Goal: Task Accomplishment & Management: Manage account settings

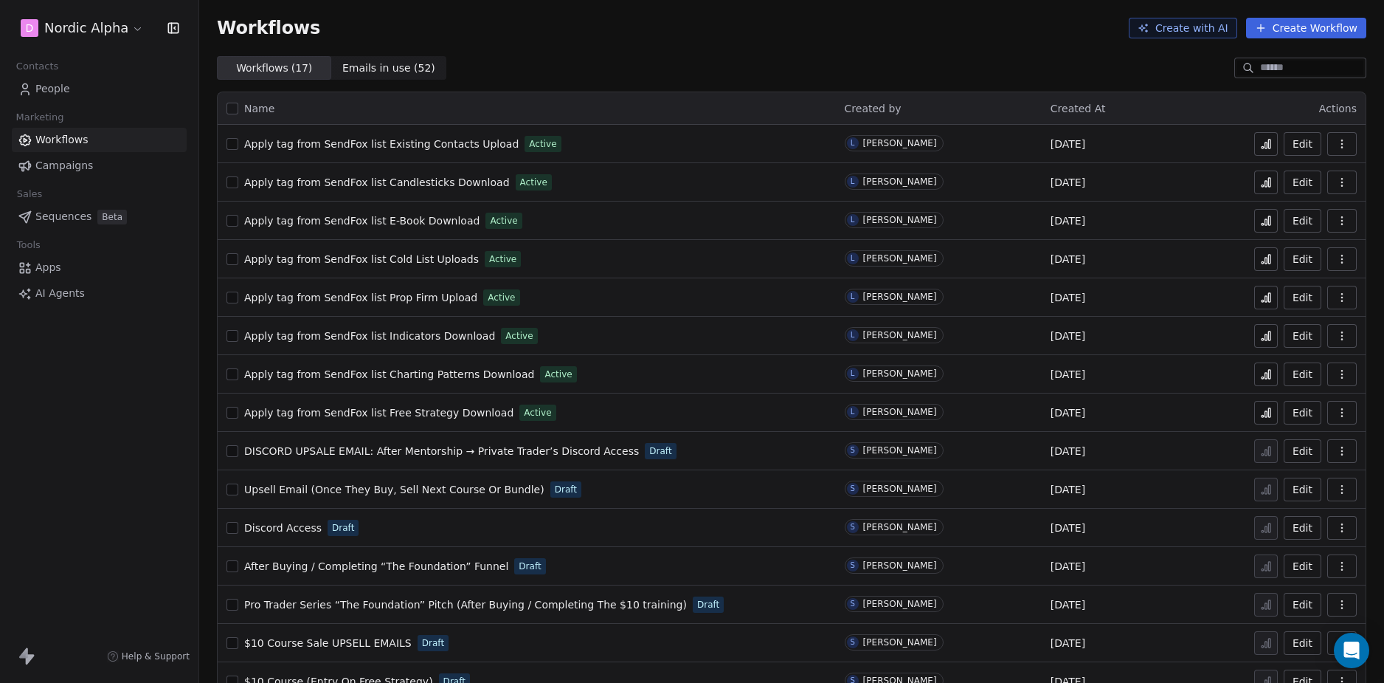
click at [743, 59] on div "Workflows ( 17 ) Workflows ( 17 ) Emails in use ( 52 ) Emails in use ( 52 )" at bounding box center [791, 68] width 1185 height 24
click at [735, 61] on div "Workflows ( 17 ) Workflows ( 17 ) Emails in use ( 52 ) Emails in use ( 52 )" at bounding box center [791, 68] width 1185 height 24
click at [633, 52] on div "Workflows Create with AI Create Workflow" at bounding box center [791, 28] width 1185 height 56
drag, startPoint x: 65, startPoint y: 381, endPoint x: 75, endPoint y: 220, distance: 161.2
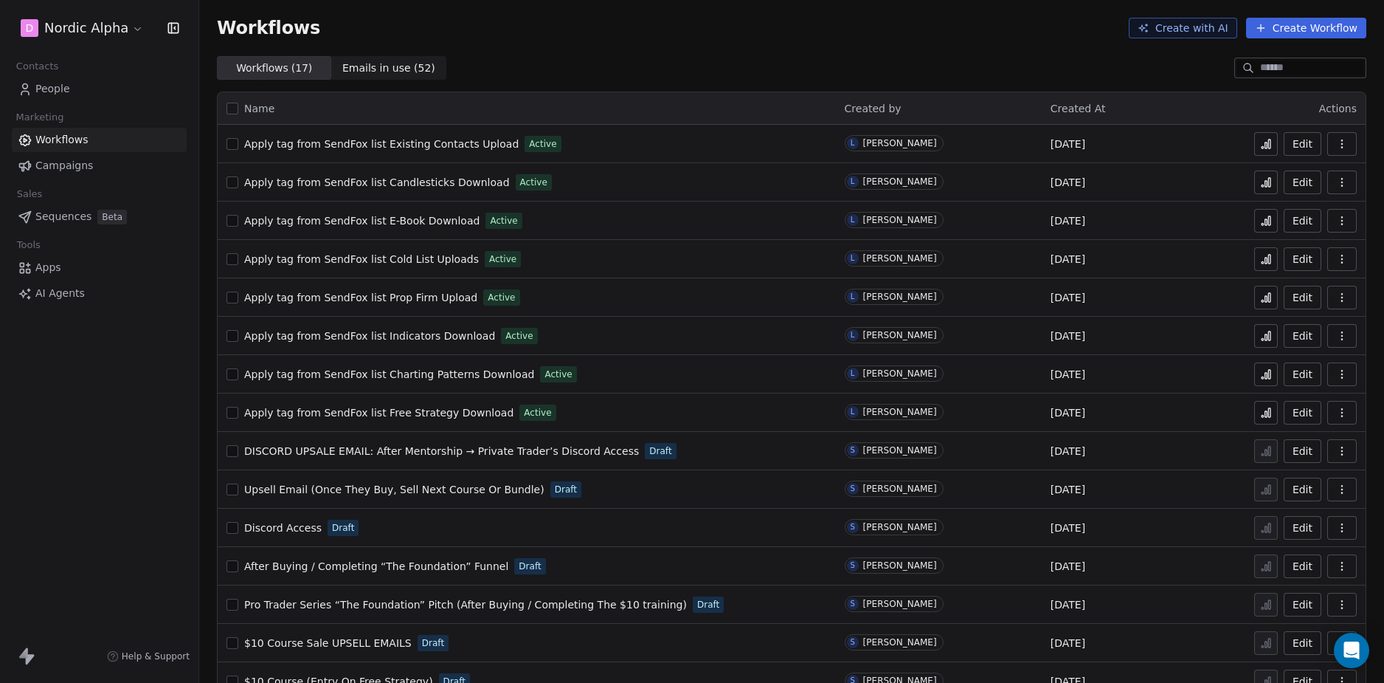
click at [65, 380] on div "D Nordic Alpha Contacts People Marketing Workflows Campaigns Sales Sequences Be…" at bounding box center [99, 341] width 199 height 683
click at [66, 88] on span "People" at bounding box center [52, 88] width 35 height 15
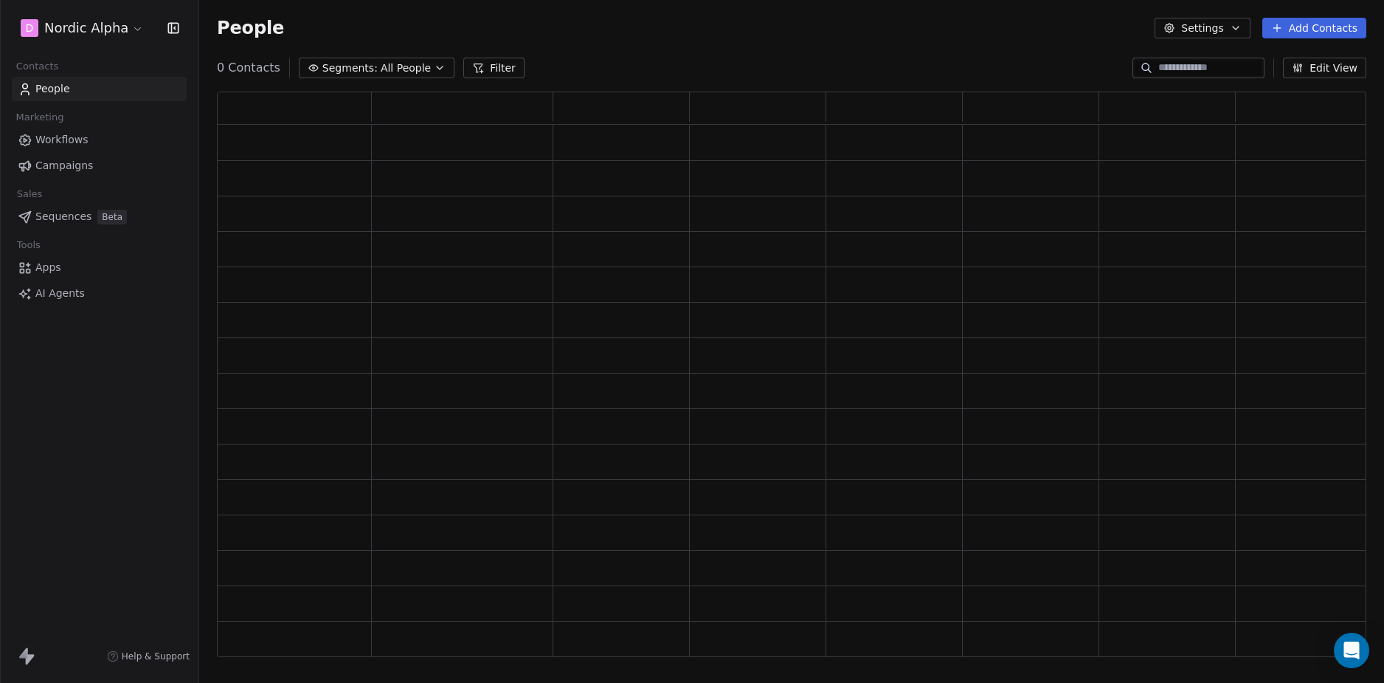
scroll to position [554, 1139]
click at [89, 400] on div "D Nordic Alpha Contacts People Marketing Workflows Campaigns Sales Sequences Be…" at bounding box center [99, 341] width 199 height 683
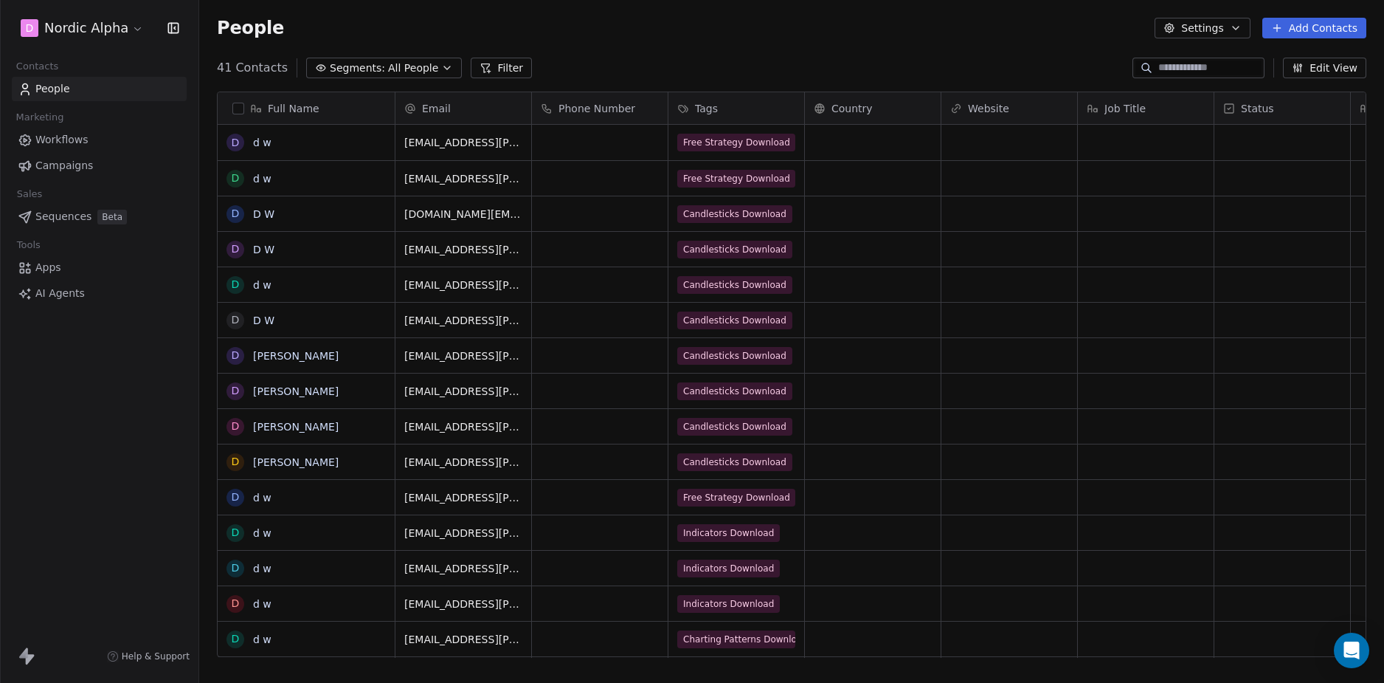
scroll to position [590, 1174]
click at [728, 103] on div "Tags" at bounding box center [734, 108] width 115 height 15
click at [771, 41] on html "D Nordic Alpha Contacts People Marketing Workflows Campaigns Sales Sequences Be…" at bounding box center [692, 341] width 1384 height 683
click at [722, 108] on div "Tags" at bounding box center [734, 108] width 115 height 15
click at [722, 140] on span "Manage property" at bounding box center [740, 139] width 89 height 15
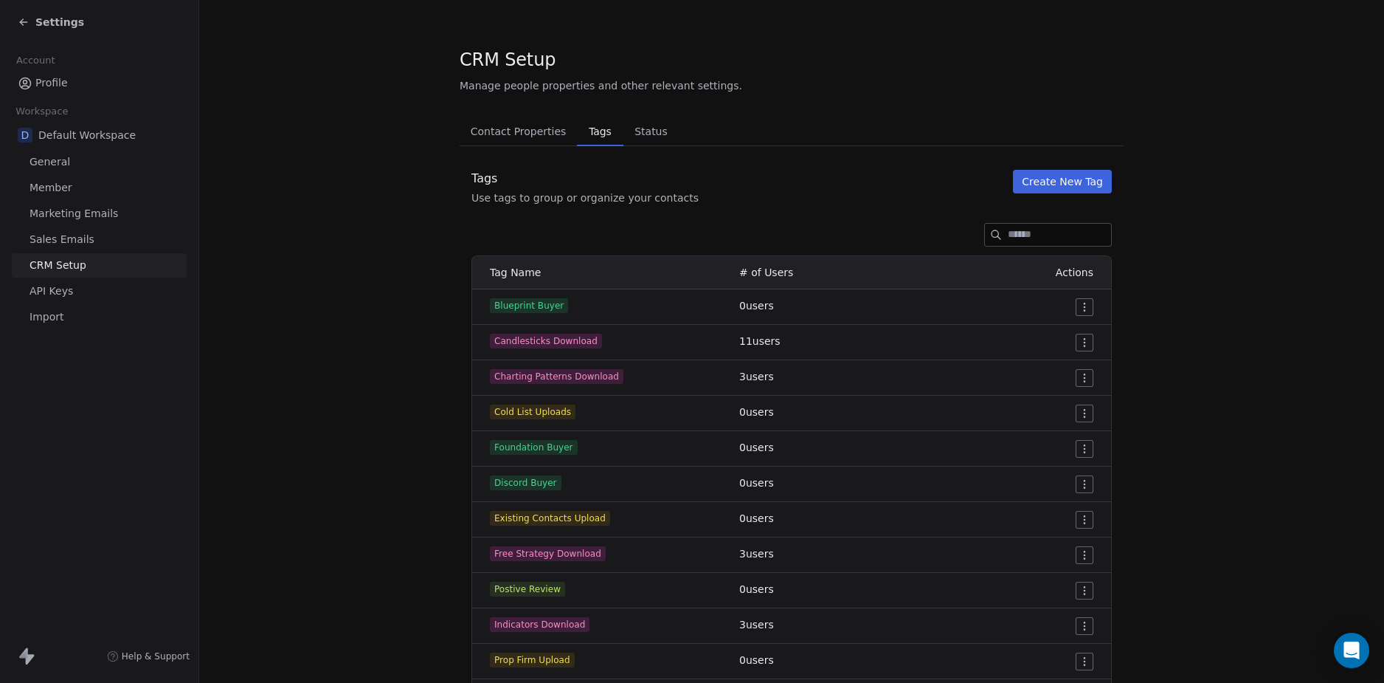
click at [461, 320] on div "Tag Name # of Users Actions Blueprint Buyer 0 users Candlesticks Download 11 us…" at bounding box center [792, 502] width 664 height 495
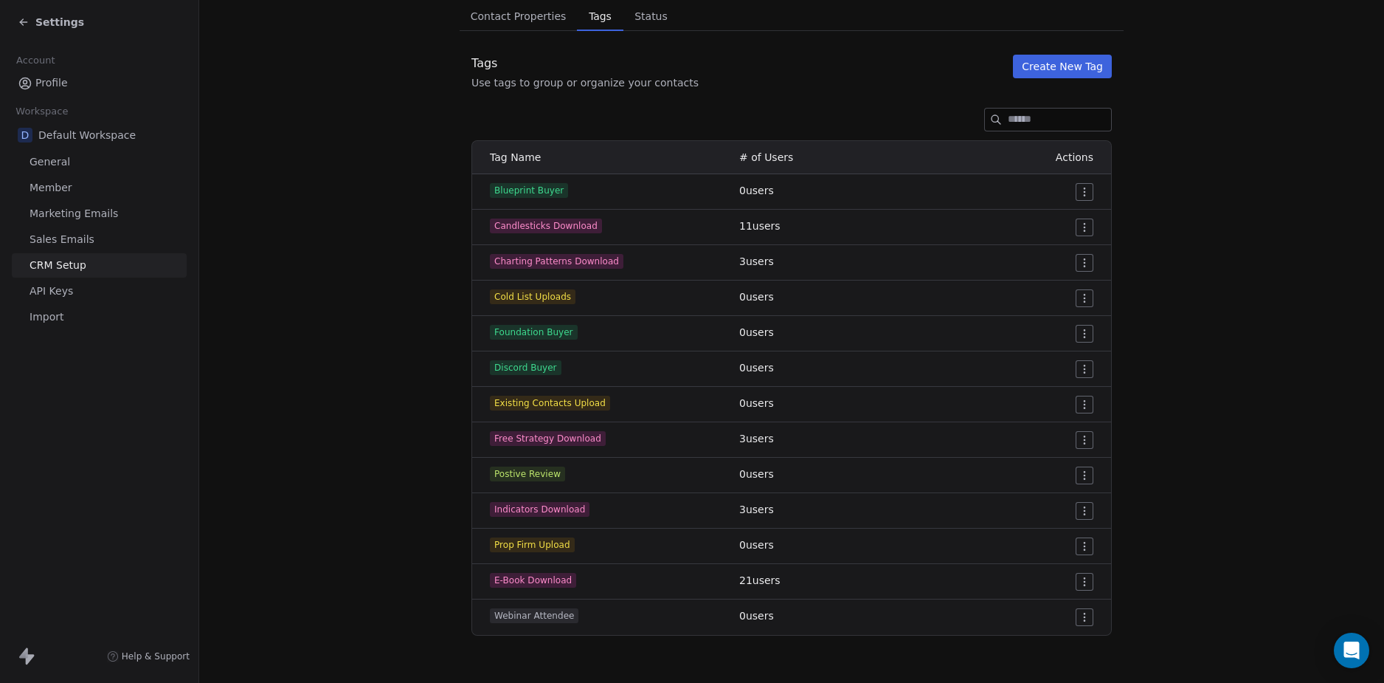
click at [433, 386] on section "CRM Setup Manage people properties and other relevant settings. Contact Propert…" at bounding box center [791, 284] width 1185 height 798
click at [395, 399] on section "CRM Setup Manage people properties and other relevant settings. Contact Propert…" at bounding box center [791, 284] width 1185 height 798
click at [396, 390] on section "CRM Setup Manage people properties and other relevant settings. Contact Propert…" at bounding box center [791, 284] width 1185 height 798
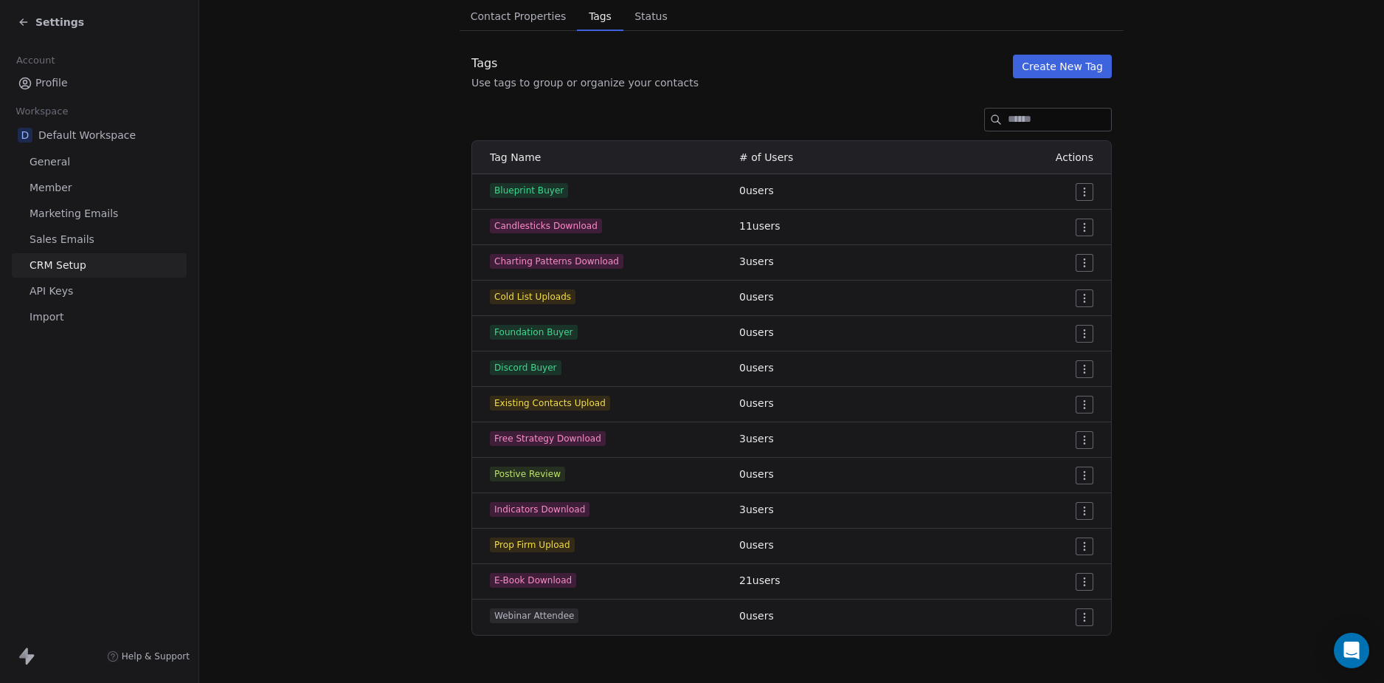
click at [395, 383] on section "CRM Setup Manage people properties and other relevant settings. Contact Propert…" at bounding box center [791, 284] width 1185 height 798
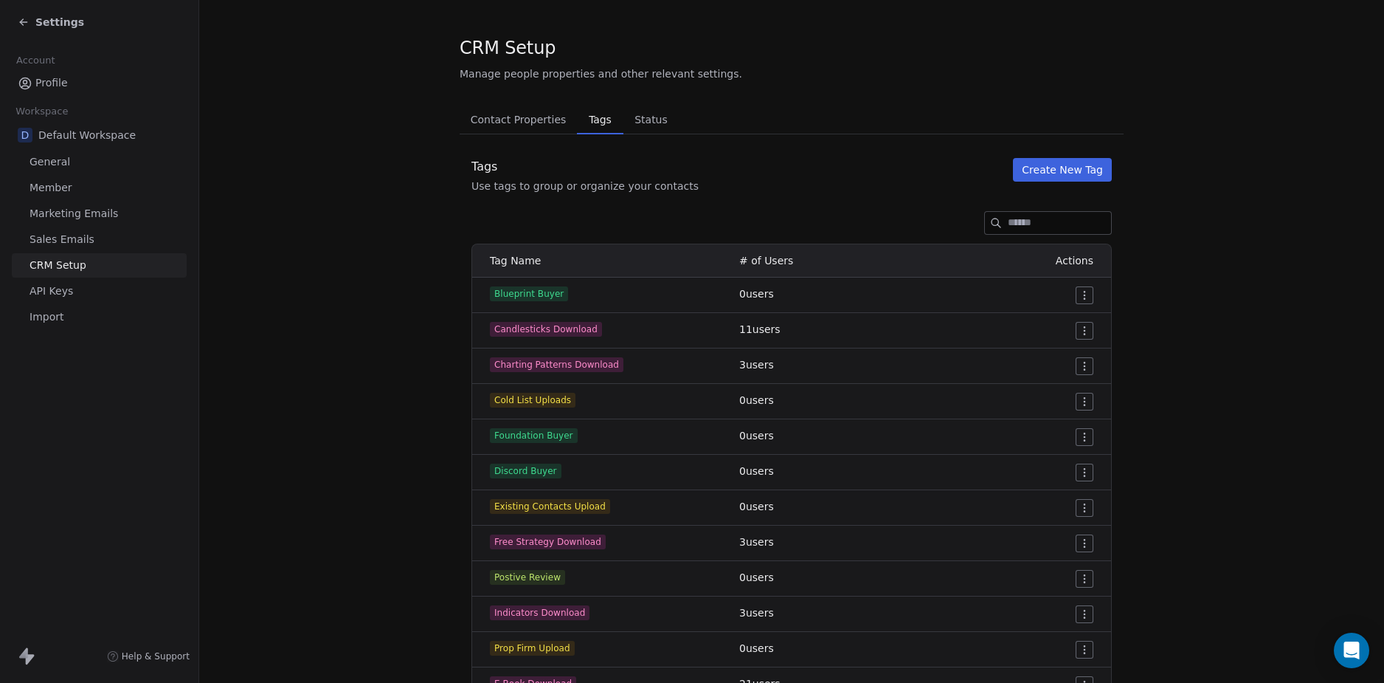
scroll to position [0, 0]
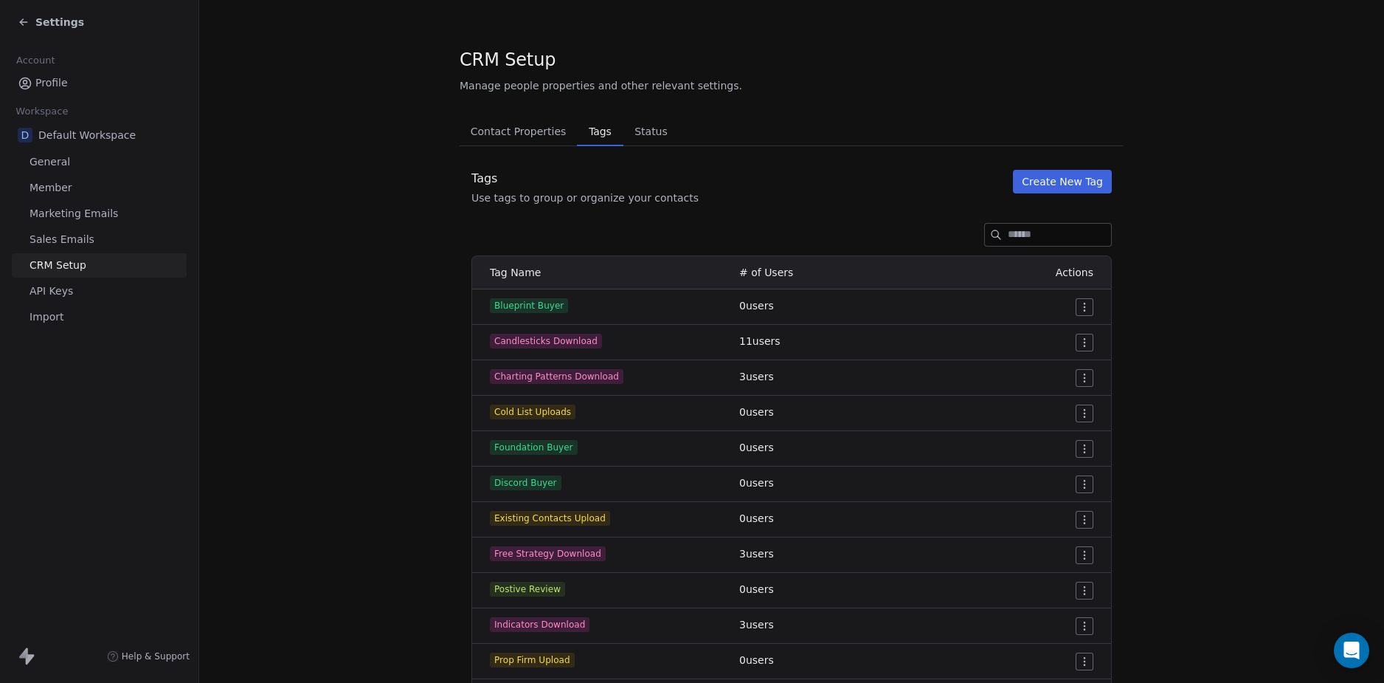
click at [351, 368] on section "CRM Setup Manage people properties and other relevant settings. Contact Propert…" at bounding box center [791, 399] width 1185 height 798
click at [365, 373] on section "CRM Setup Manage people properties and other relevant settings. Contact Propert…" at bounding box center [791, 399] width 1185 height 798
click at [300, 323] on section "CRM Setup Manage people properties and other relevant settings. Contact Propert…" at bounding box center [791, 399] width 1185 height 798
click at [348, 292] on section "CRM Setup Manage people properties and other relevant settings. Contact Propert…" at bounding box center [791, 399] width 1185 height 798
click at [424, 328] on section "CRM Setup Manage people properties and other relevant settings. Contact Propert…" at bounding box center [791, 399] width 1185 height 798
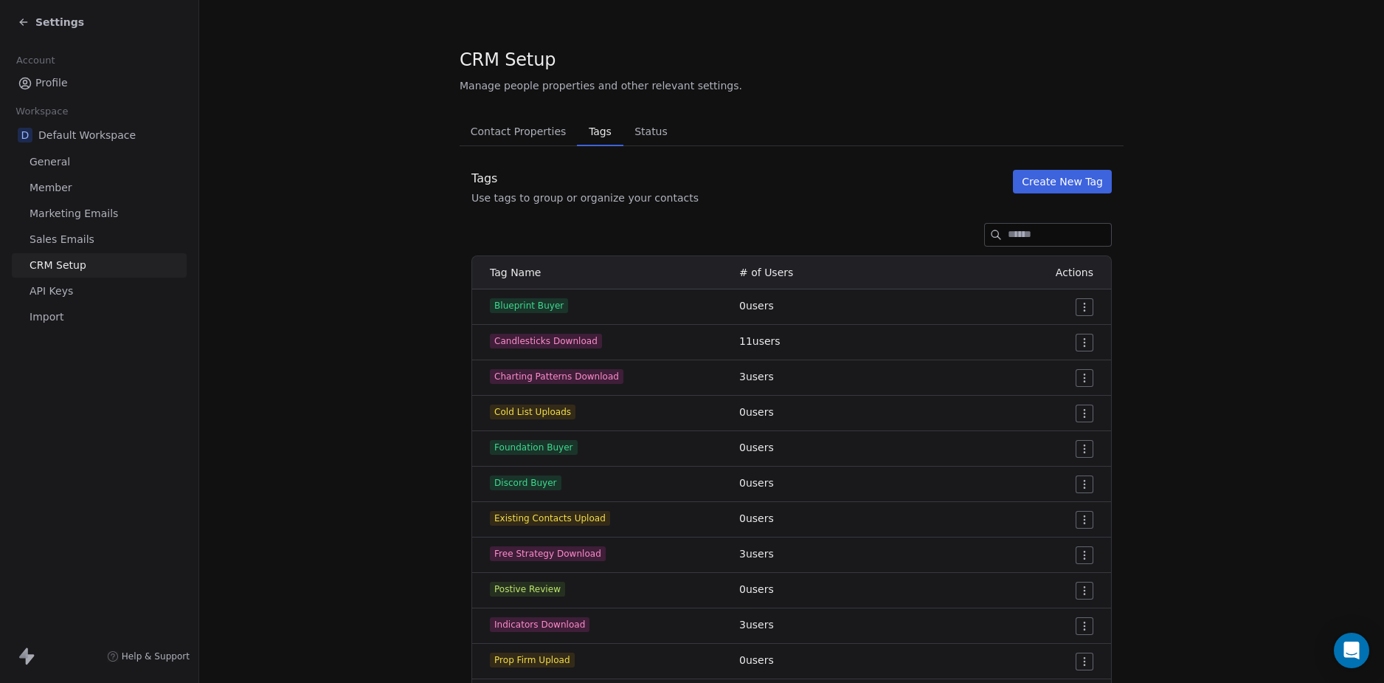
click at [507, 123] on span "Contact Properties" at bounding box center [519, 131] width 108 height 21
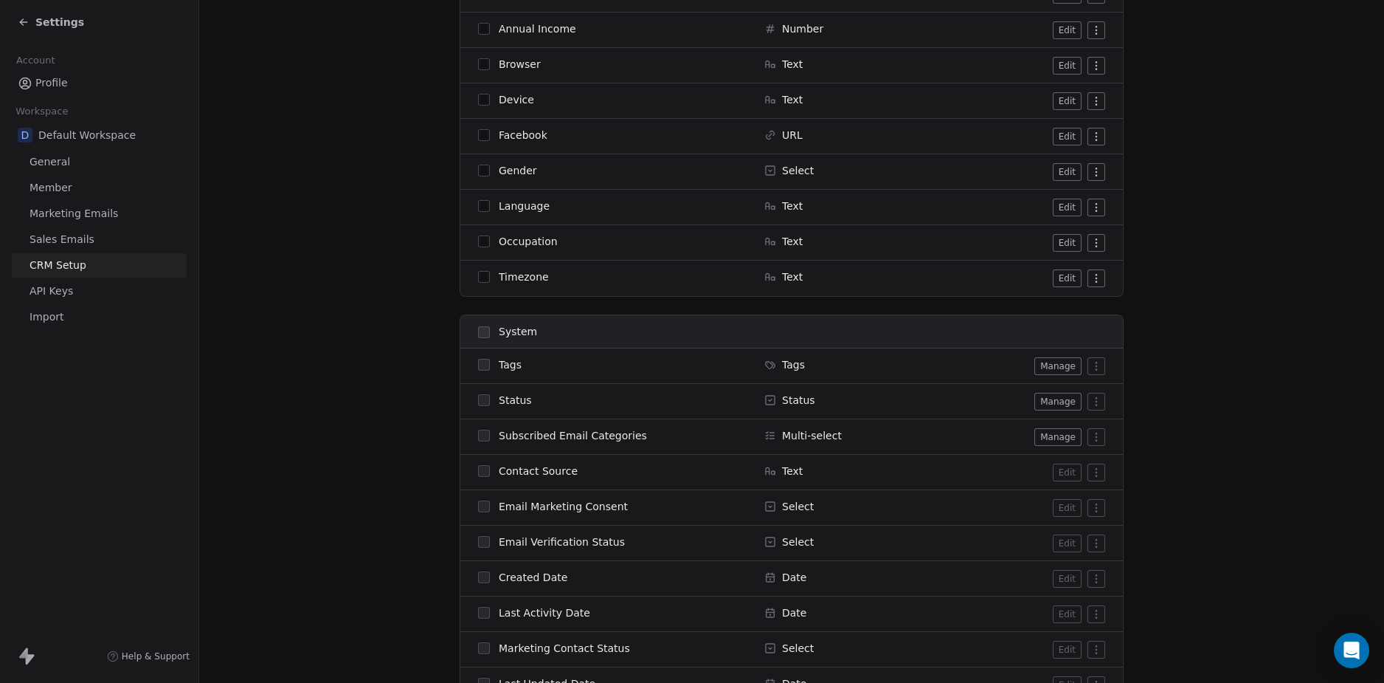
scroll to position [738, 0]
click at [381, 373] on section "CRM Setup Manage people properties and other relevant settings. Contact Propert…" at bounding box center [791, 456] width 1185 height 2388
click at [40, 25] on span "Settings" at bounding box center [59, 22] width 49 height 15
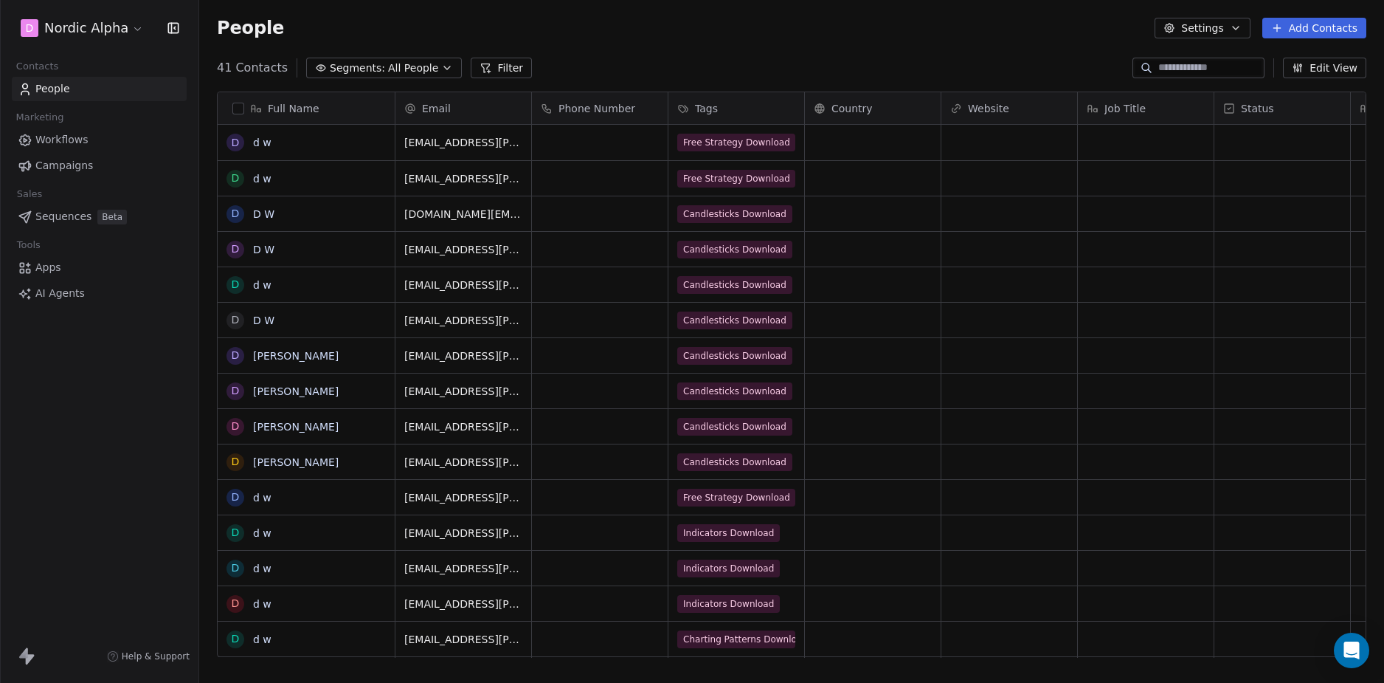
scroll to position [590, 1174]
click at [815, 23] on div "People Settings Add Contacts" at bounding box center [792, 28] width 1150 height 21
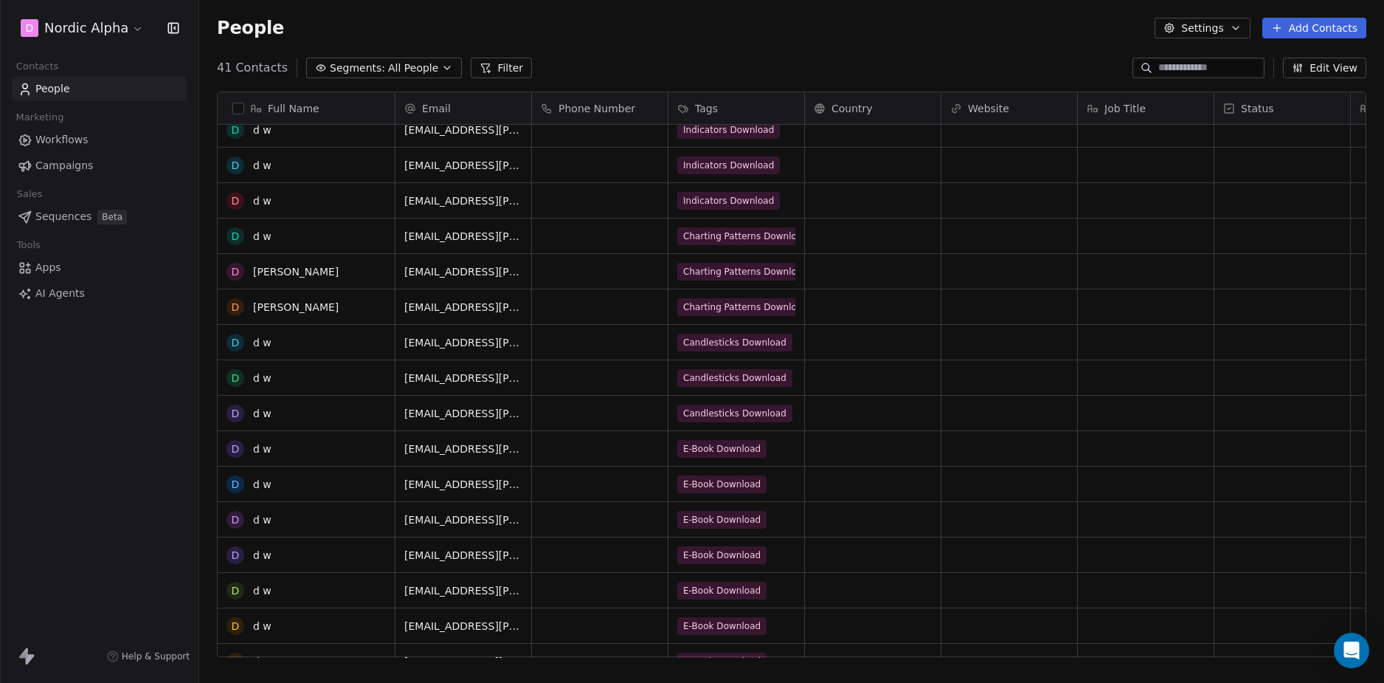
scroll to position [0, 0]
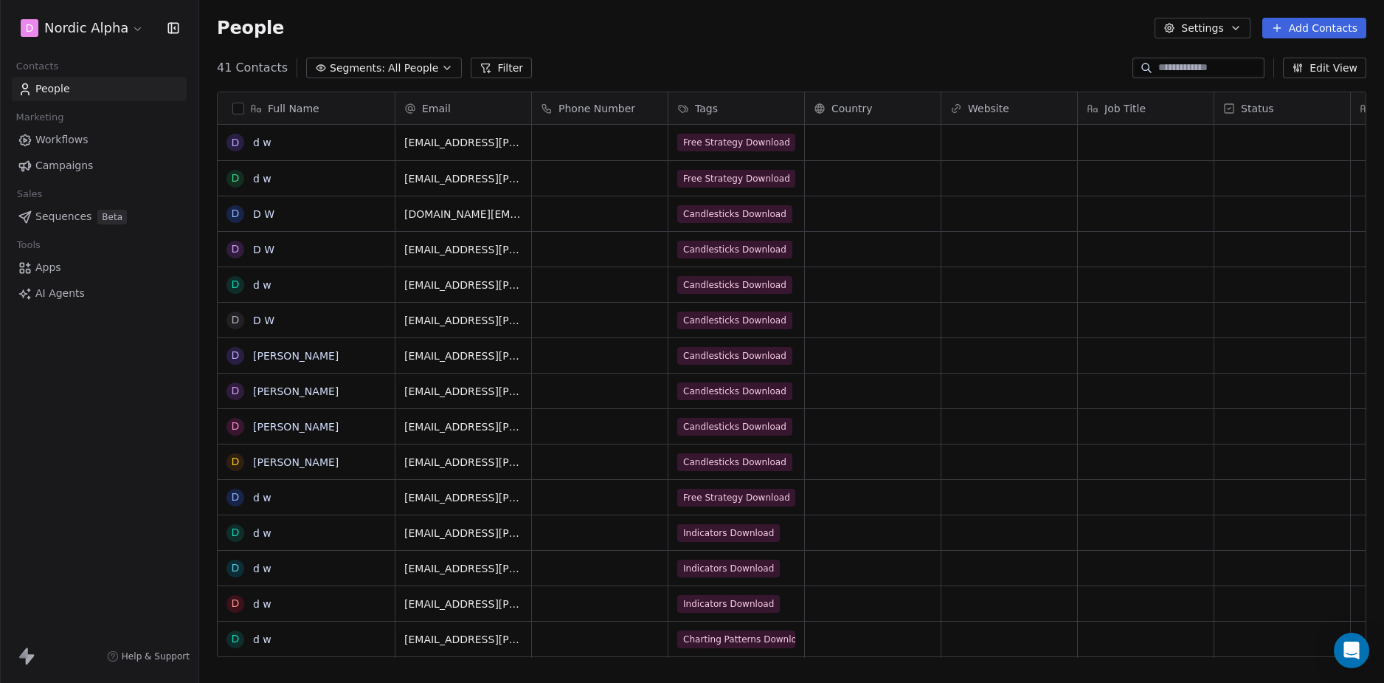
click at [698, 41] on div "People Settings Add Contacts" at bounding box center [791, 28] width 1185 height 56
click at [123, 397] on div "D Nordic Alpha Contacts People Marketing Workflows Campaigns Sales Sequences Be…" at bounding box center [99, 341] width 199 height 683
